Goal: Task Accomplishment & Management: Manage account settings

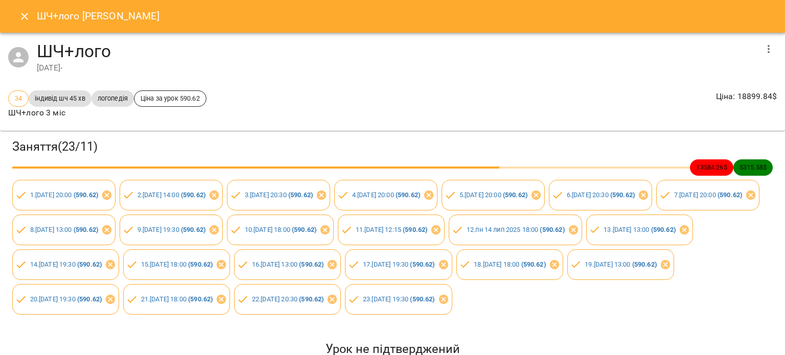
drag, startPoint x: 25, startPoint y: 14, endPoint x: 30, endPoint y: 19, distance: 7.2
click at [25, 14] on icon "Close" at bounding box center [24, 16] width 12 height 12
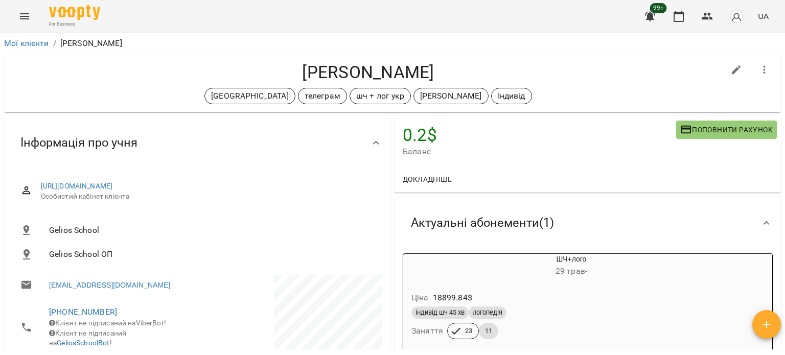
scroll to position [4, 0]
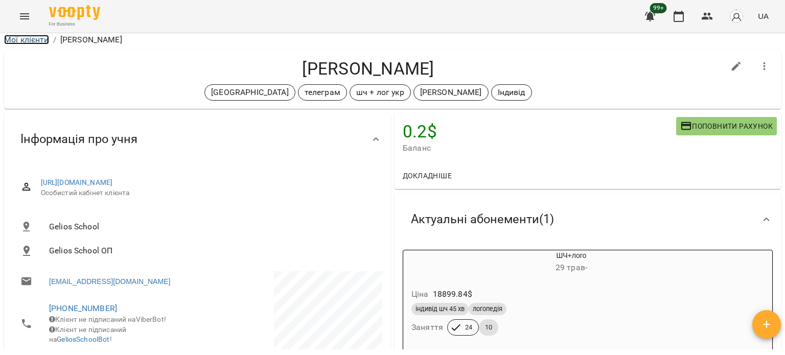
click at [31, 42] on link "Мої клієнти" at bounding box center [26, 40] width 45 height 10
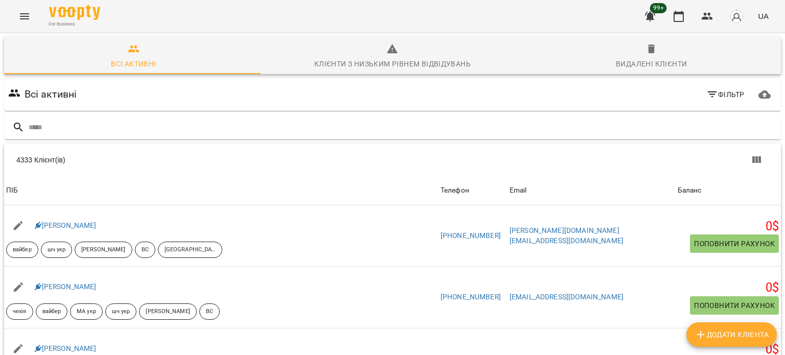
type input "*"
type input "*****"
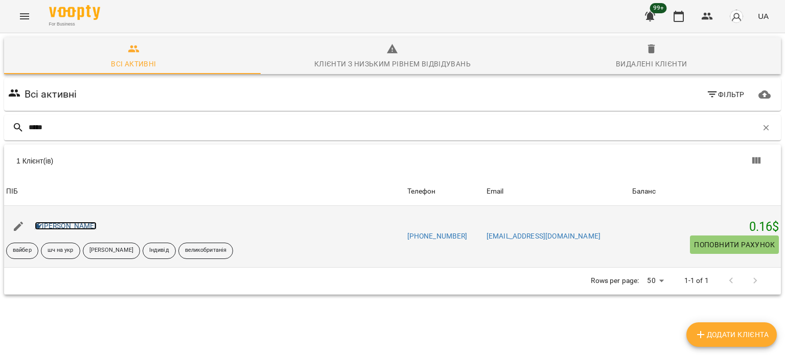
click at [57, 224] on link "[PERSON_NAME]" at bounding box center [66, 226] width 62 height 8
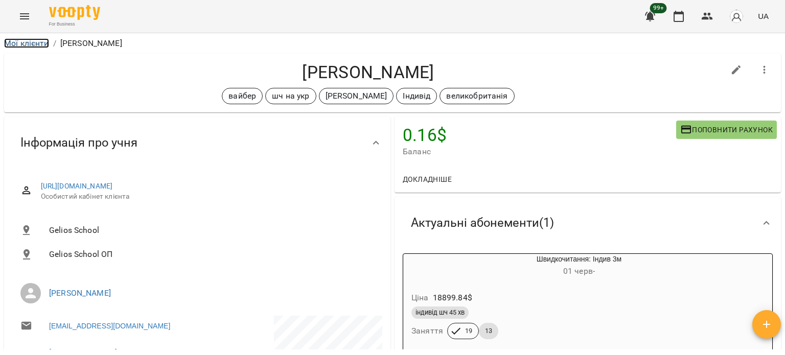
click at [35, 43] on link "Мої клієнти" at bounding box center [26, 43] width 45 height 10
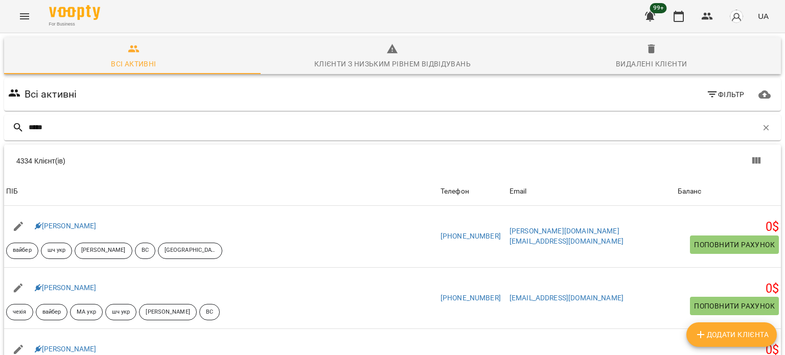
type input "*****"
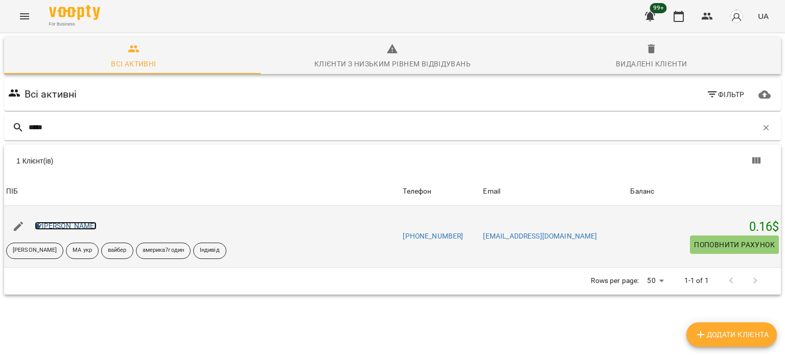
click at [43, 226] on link "[PERSON_NAME]" at bounding box center [66, 226] width 62 height 8
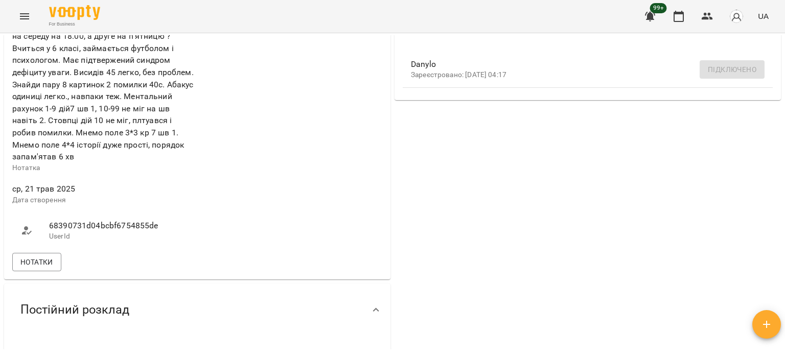
scroll to position [511, 0]
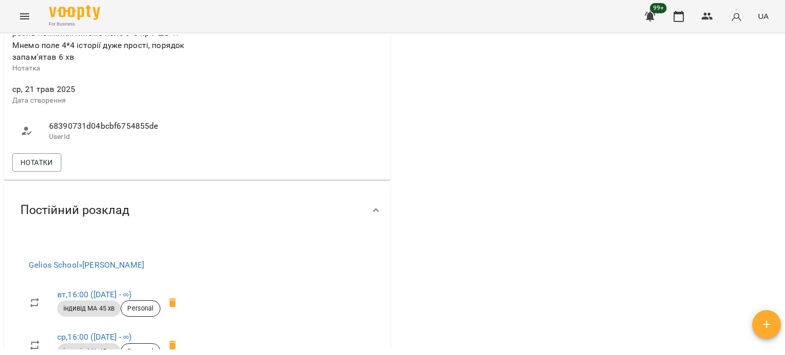
drag, startPoint x: 457, startPoint y: 218, endPoint x: 332, endPoint y: 93, distance: 177.5
click at [457, 218] on div "0.16 $ Баланс Поповнити рахунок Докладніше 0.15999999999985448 $ Абонементи 0.1…" at bounding box center [588, 102] width 391 height 998
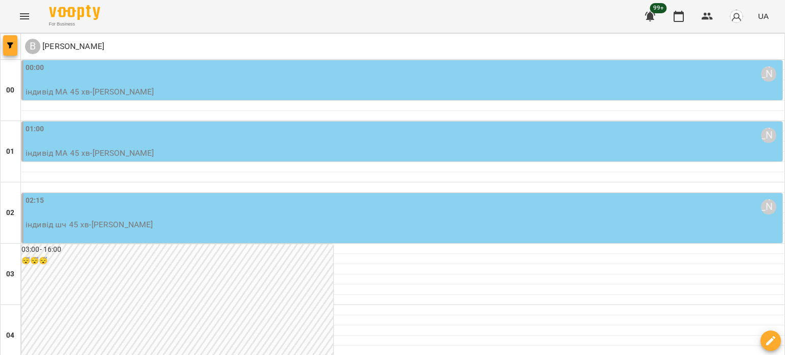
click at [6, 43] on span "button" at bounding box center [10, 45] width 14 height 6
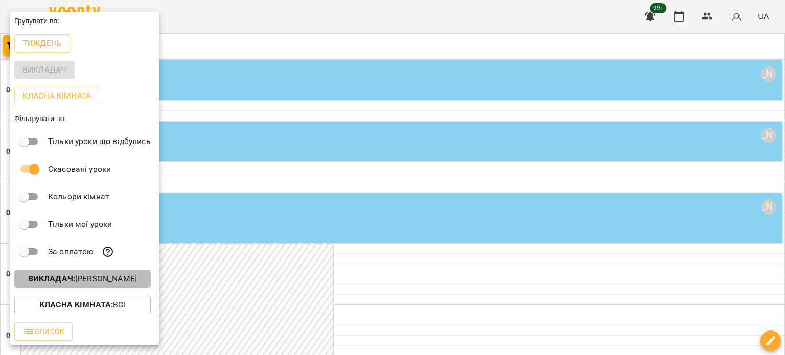
click at [93, 287] on button "Викладач : [PERSON_NAME]" at bounding box center [82, 279] width 137 height 18
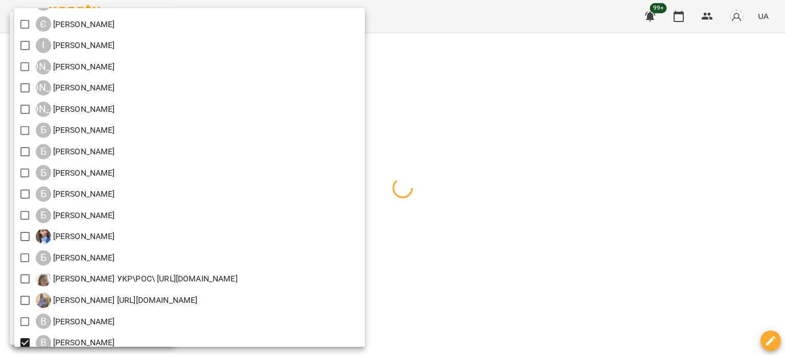
scroll to position [102, 0]
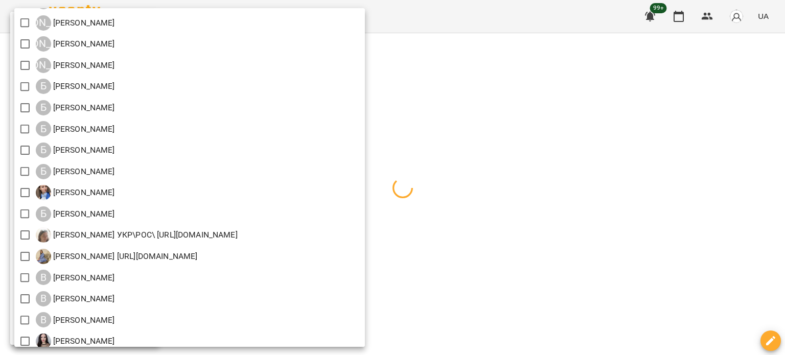
click at [610, 197] on div at bounding box center [392, 177] width 785 height 355
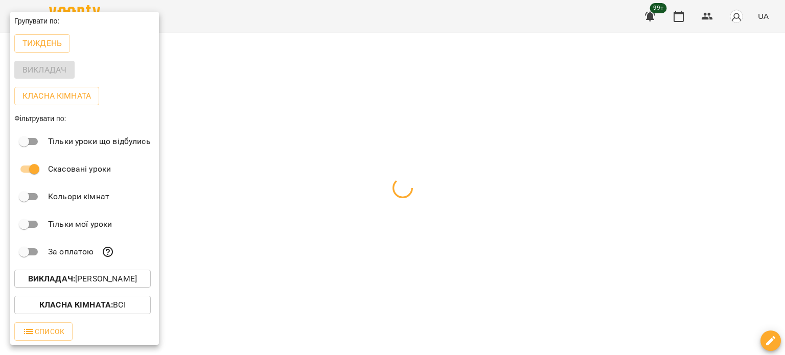
click at [393, 82] on div at bounding box center [392, 177] width 785 height 355
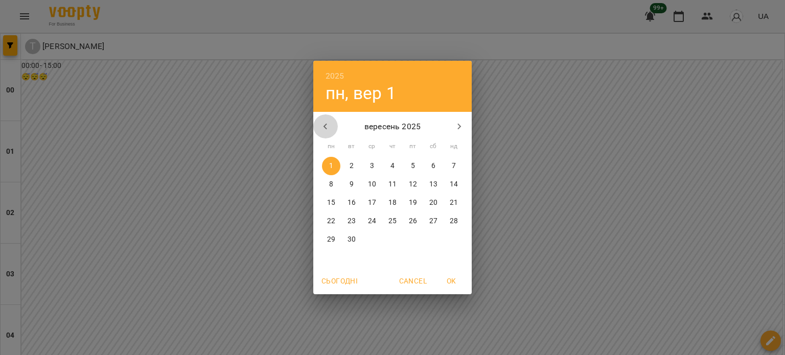
drag, startPoint x: 326, startPoint y: 126, endPoint x: 319, endPoint y: 124, distance: 7.1
click at [319, 124] on button "button" at bounding box center [325, 127] width 25 height 25
click at [352, 234] on button "26" at bounding box center [352, 240] width 18 height 18
type input "**********"
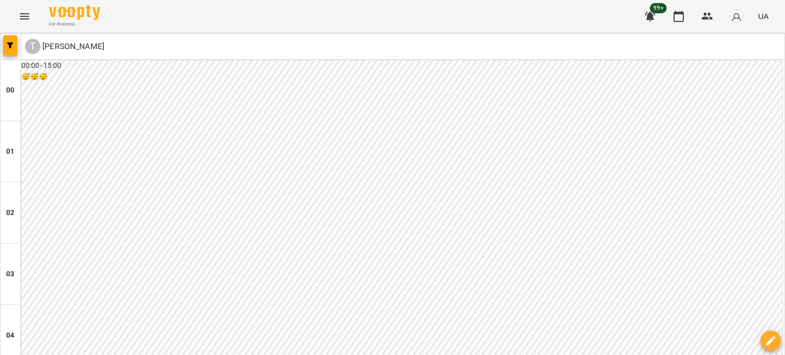
scroll to position [1074, 0]
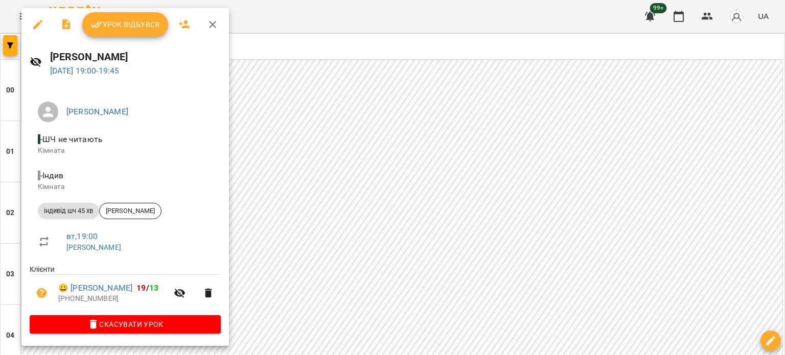
click at [36, 20] on icon "button" at bounding box center [38, 24] width 12 height 12
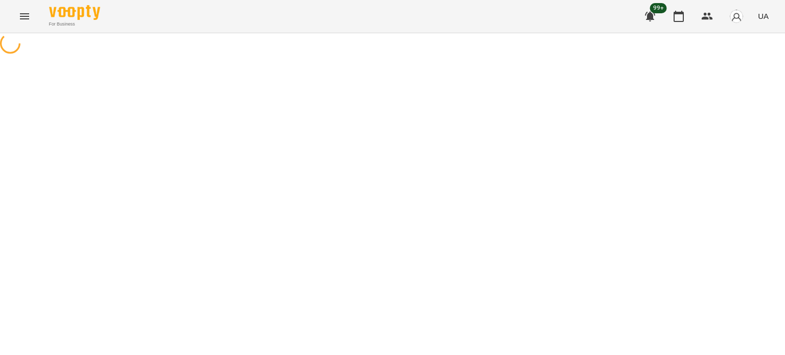
select select "**********"
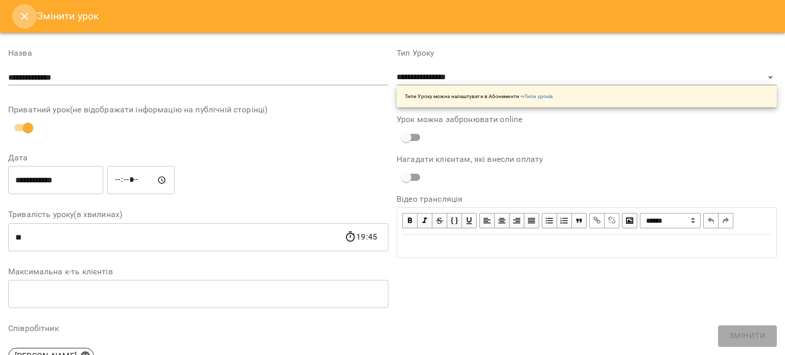
click at [23, 14] on icon "Close" at bounding box center [24, 16] width 7 height 7
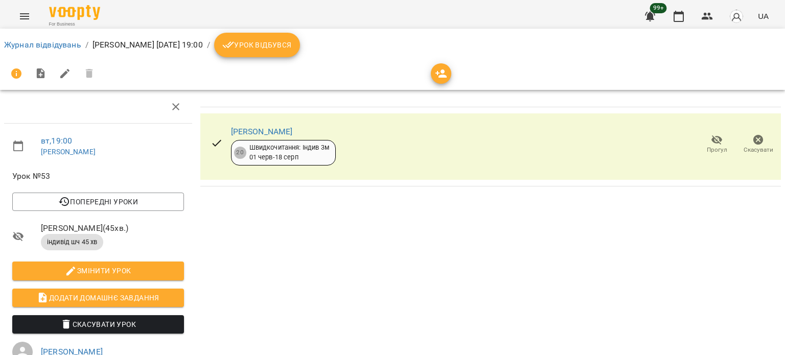
click at [757, 147] on span "Скасувати" at bounding box center [759, 150] width 30 height 9
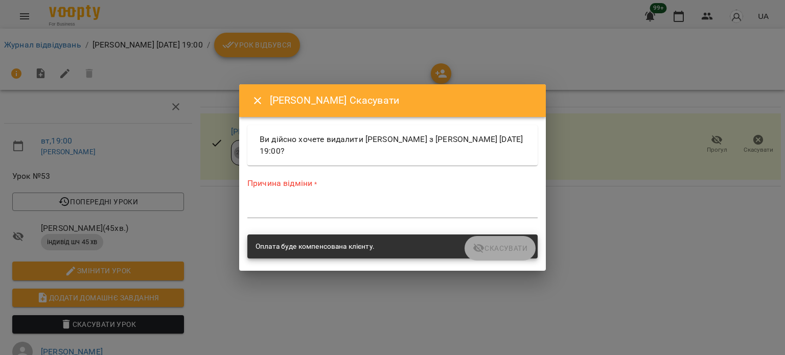
click at [362, 212] on textarea at bounding box center [392, 210] width 290 height 10
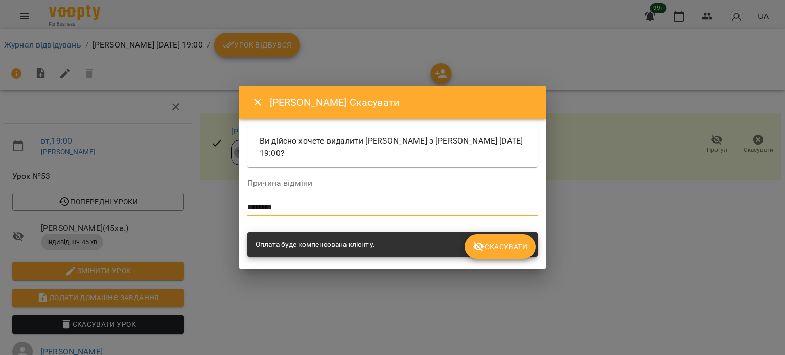
type textarea "********"
click at [495, 242] on span "Скасувати" at bounding box center [500, 247] width 55 height 12
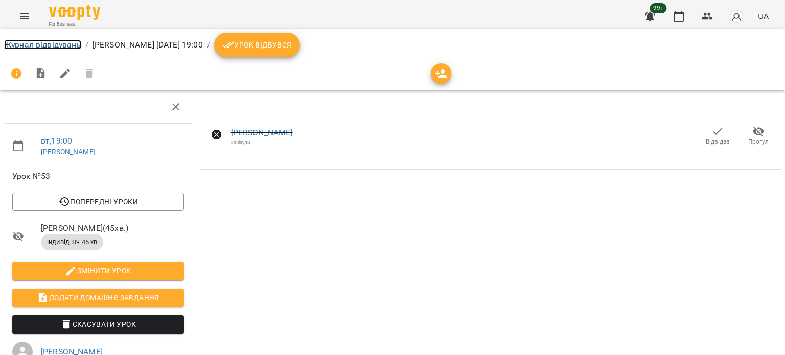
click at [24, 49] on link "Журнал відвідувань" at bounding box center [42, 45] width 77 height 10
